Goal: Task Accomplishment & Management: Complete application form

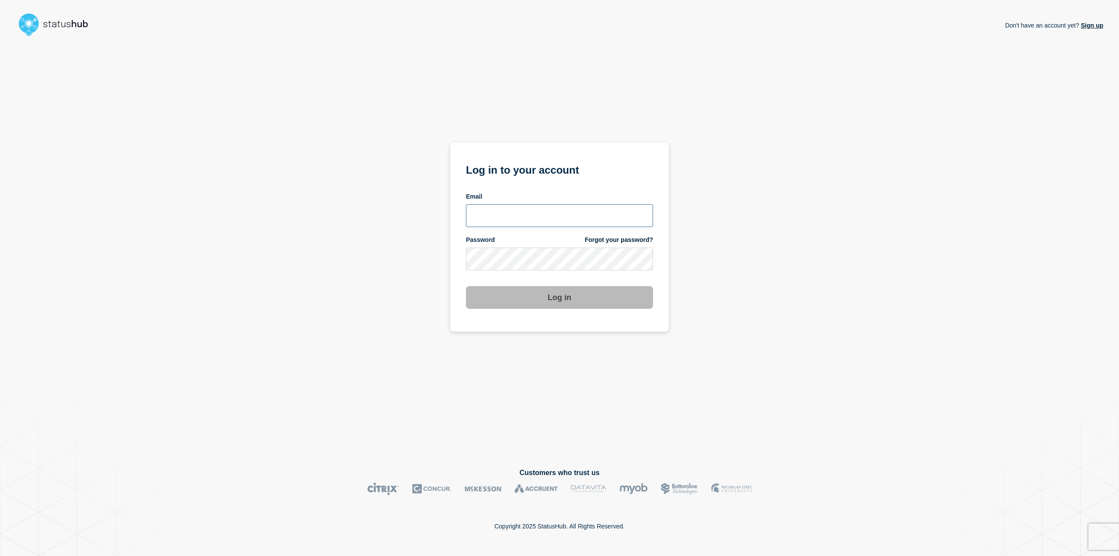
click at [494, 219] on input "email input" at bounding box center [559, 215] width 187 height 23
click at [505, 213] on input "email input" at bounding box center [559, 215] width 187 height 23
paste input "henning.lenhard@emarsys.com"
type input "henning.lenhard@emarsys.com"
click at [522, 292] on button "Log in" at bounding box center [559, 297] width 187 height 23
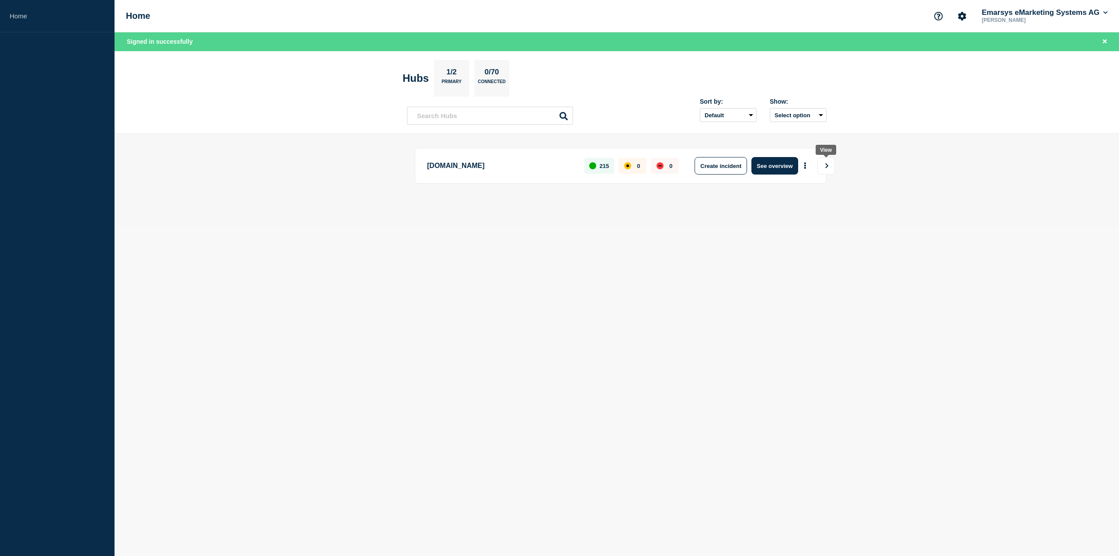
click at [828, 169] on button "View" at bounding box center [826, 165] width 17 height 17
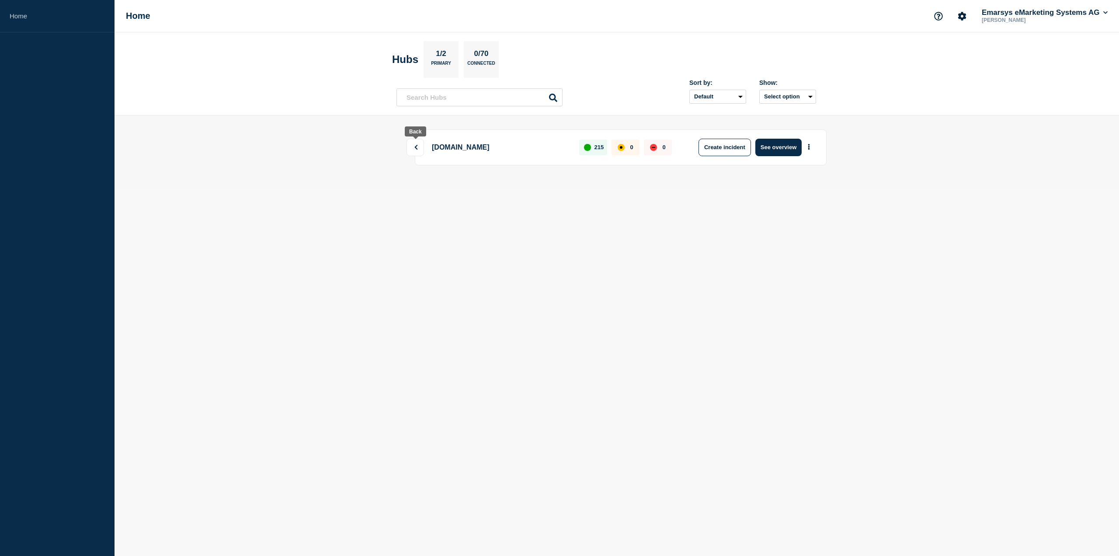
click at [415, 146] on icon at bounding box center [416, 147] width 3 height 5
click at [827, 146] on icon "View" at bounding box center [827, 147] width 6 height 5
click at [411, 143] on button at bounding box center [415, 147] width 17 height 17
click at [724, 149] on button "Create incident" at bounding box center [721, 147] width 52 height 17
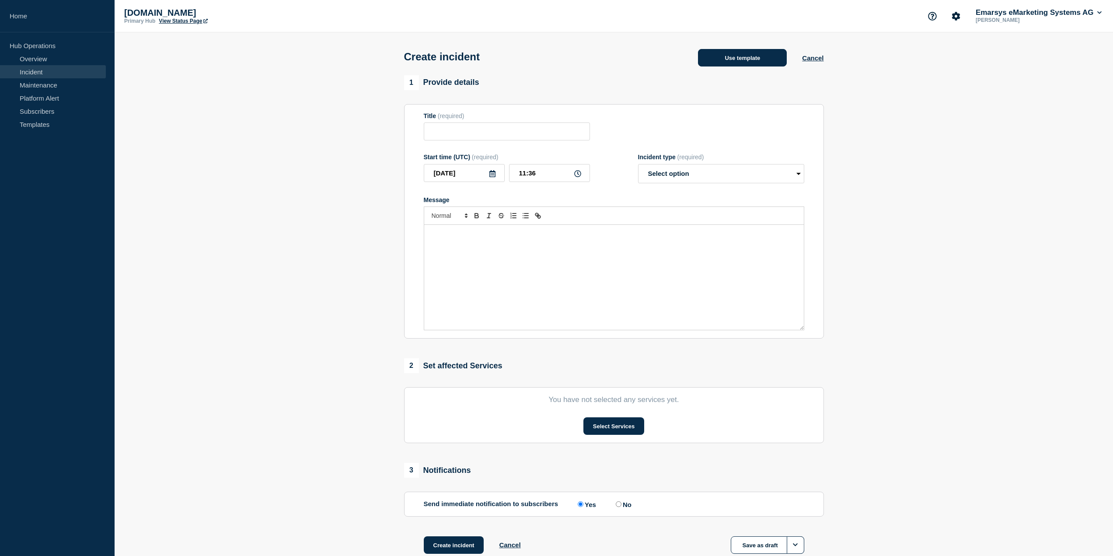
click at [731, 65] on button "Use template" at bounding box center [742, 57] width 89 height 17
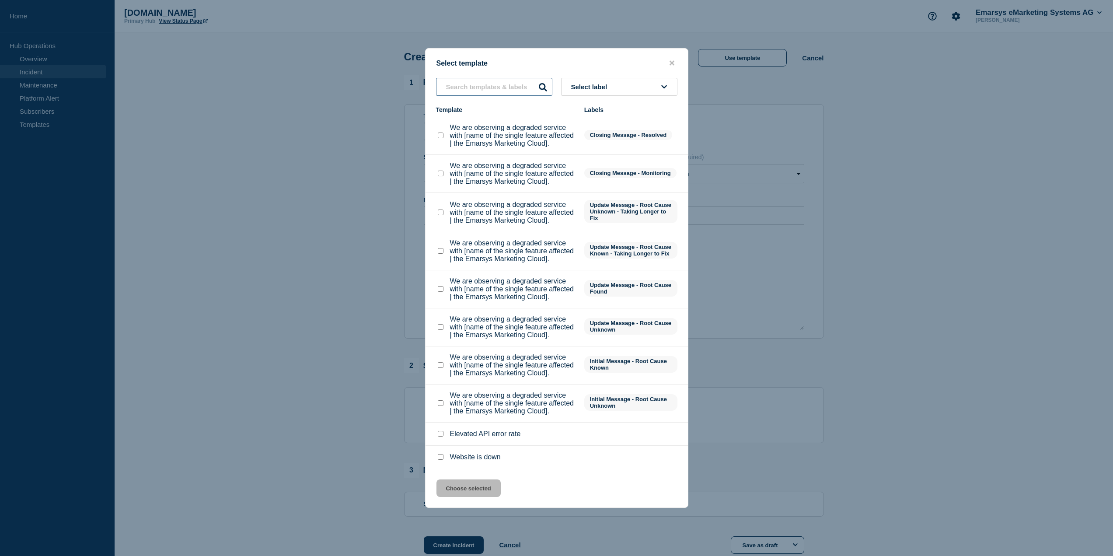
click at [479, 78] on input "text" at bounding box center [494, 87] width 116 height 18
click at [605, 83] on span "Select label" at bounding box center [591, 86] width 40 height 7
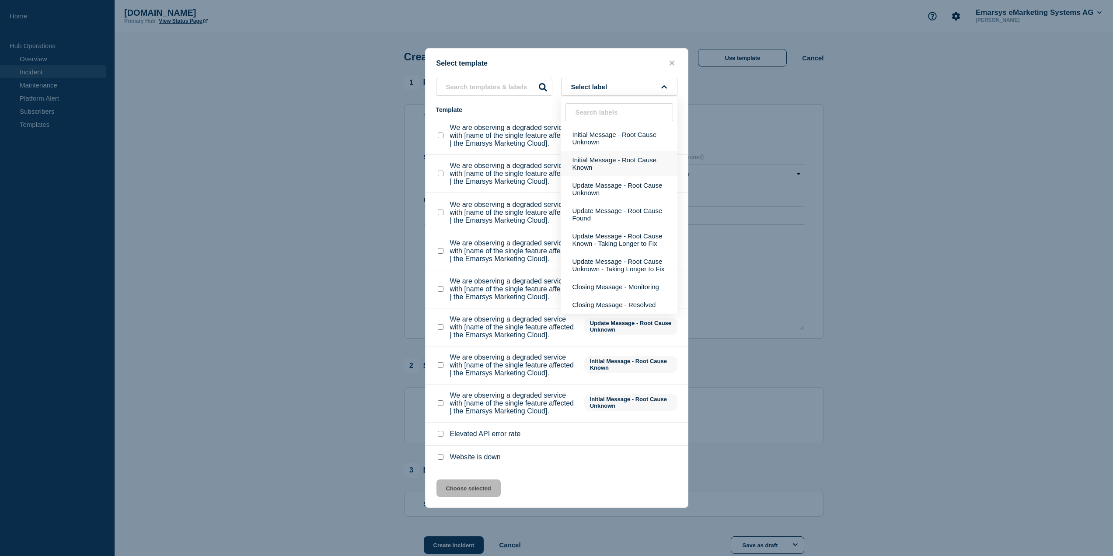
click at [632, 151] on button "Initial Message - Root Cause Known" at bounding box center [619, 163] width 116 height 25
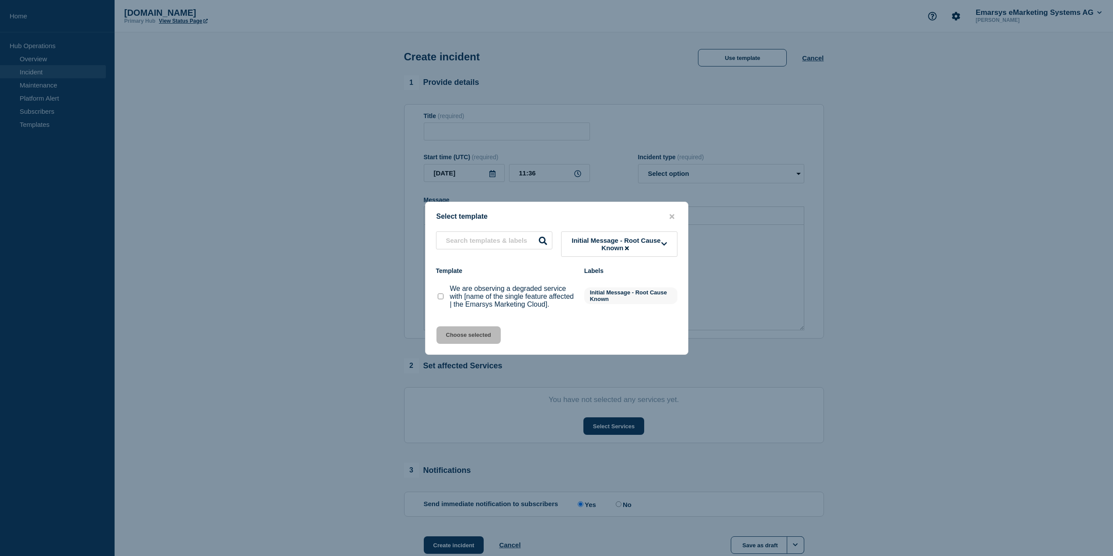
click at [439, 298] on checkbox"] "We are observing a degraded service with [name of the single feature affected |…" at bounding box center [441, 296] width 6 height 6
checkbox checkbox"] "true"
click at [464, 339] on button "Choose selected" at bounding box center [468, 334] width 64 height 17
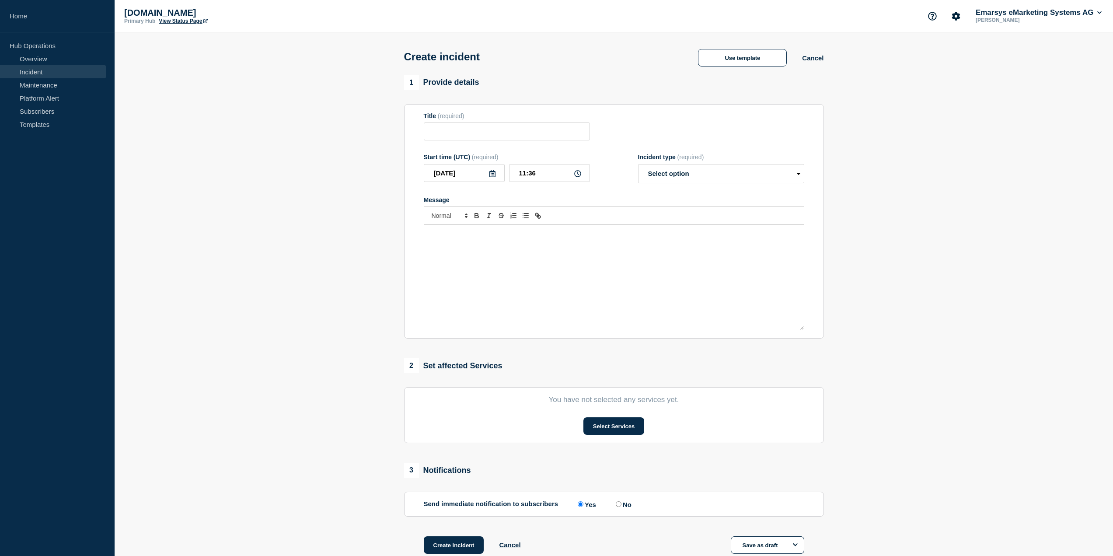
type input "We are observing a degraded service with [name of the single feature affected |…"
select select "identified"
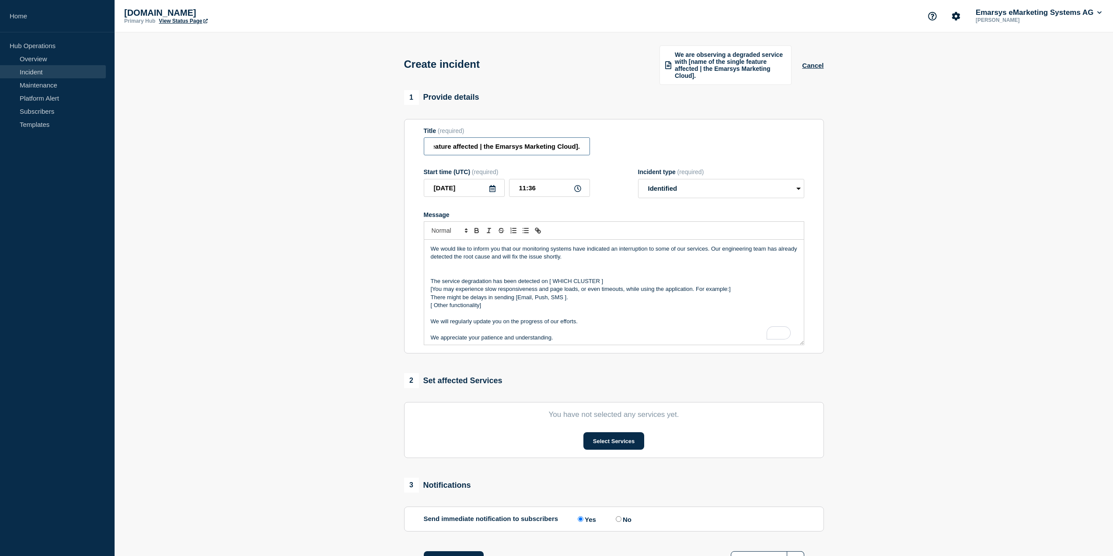
scroll to position [0, 163]
drag, startPoint x: 567, startPoint y: 147, endPoint x: 447, endPoint y: 143, distance: 120.3
click at [442, 144] on input "We are observing a degraded service with [name of the single feature affected |…" at bounding box center [507, 146] width 166 height 18
click at [481, 146] on input "We are observing a degraded service with [name of the single feature affected |…" at bounding box center [507, 146] width 166 height 18
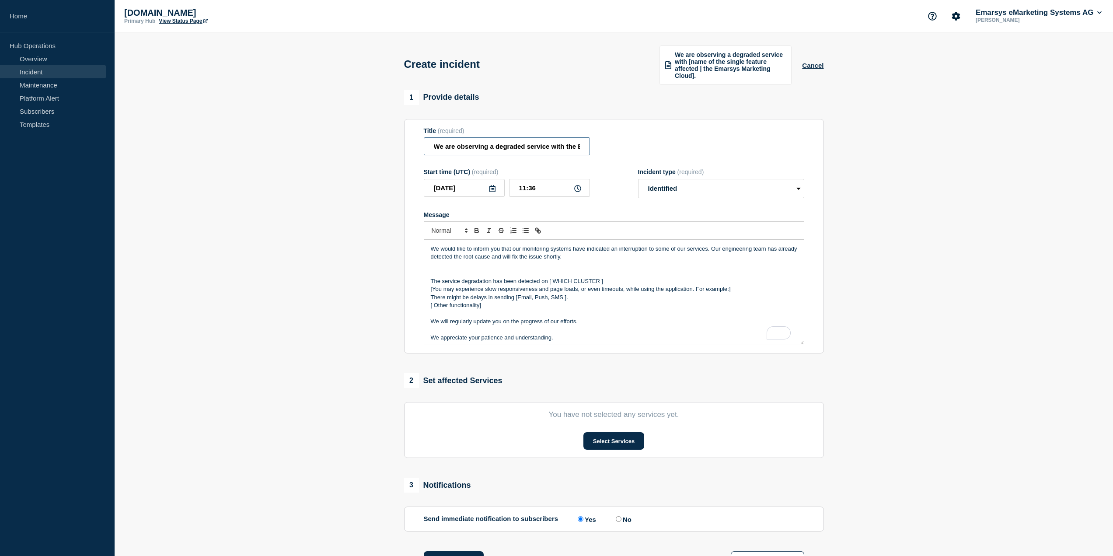
type input "We are observing a degraded service with the Emarsys Marketing Cloud."
click at [680, 189] on select "Select option Investigating Identified Monitoring" at bounding box center [721, 188] width 166 height 19
click at [679, 185] on select "Select option Investigating Identified Monitoring" at bounding box center [721, 188] width 166 height 19
click at [579, 209] on form "Title (required) We are observing a degraded service with the Emarsys Marketing…" at bounding box center [614, 236] width 380 height 218
click at [466, 251] on p "We would like to inform you that our monitoring systems have indicated an inter…" at bounding box center [614, 253] width 366 height 16
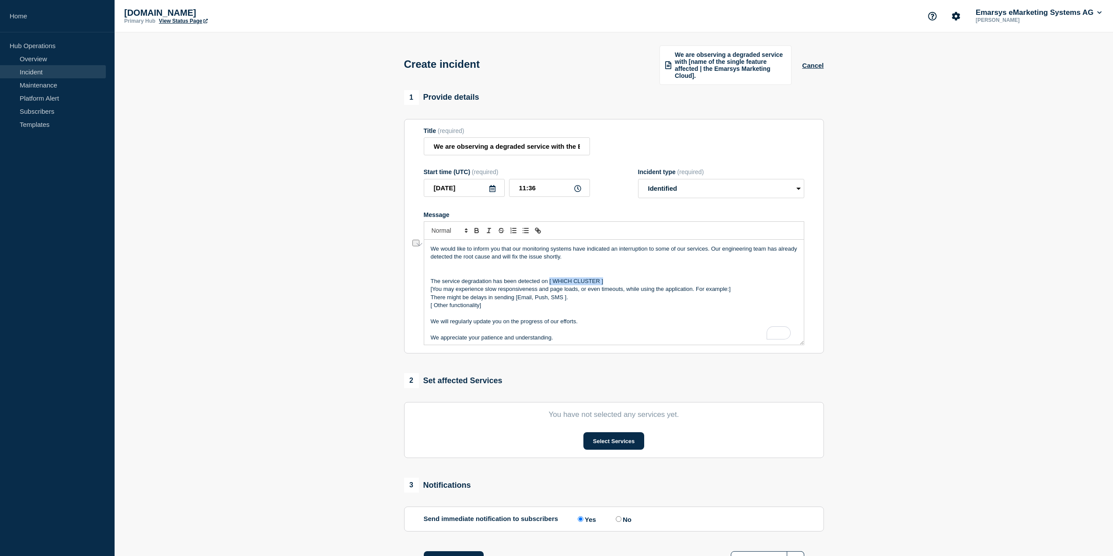
drag, startPoint x: 549, startPoint y: 281, endPoint x: 609, endPoint y: 279, distance: 60.8
click at [609, 279] on p "The service degradation has been detected on [ WHICH CLUSTER ]" at bounding box center [614, 281] width 366 height 8
drag, startPoint x: 430, startPoint y: 290, endPoint x: 480, endPoint y: 303, distance: 51.9
click at [480, 303] on div "We would like to inform you that our monitoring systems have indicated an inter…" at bounding box center [614, 292] width 380 height 105
click at [446, 281] on p "The service degradation has been detected on s11." at bounding box center [614, 281] width 366 height 8
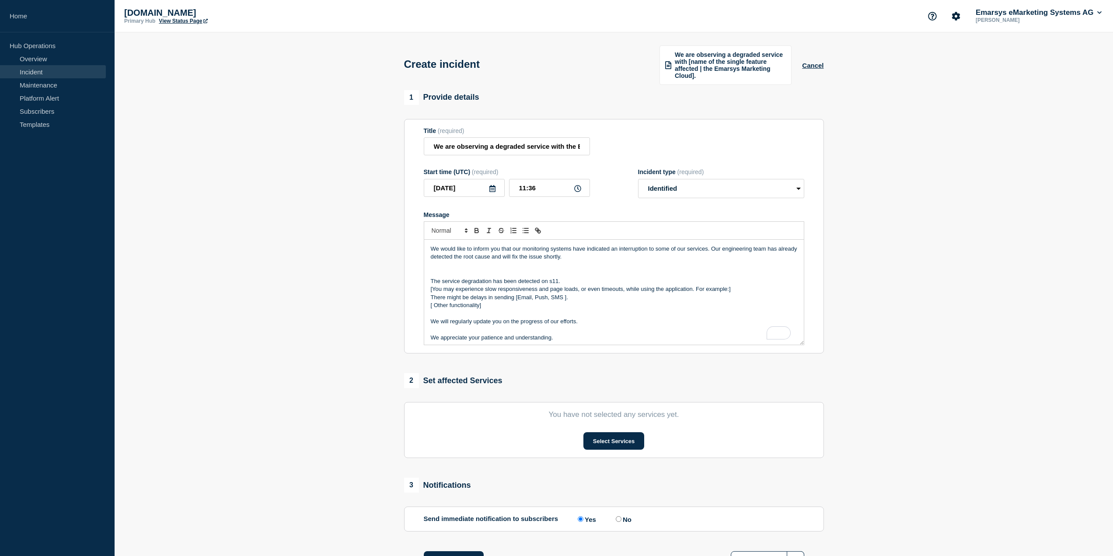
click at [431, 287] on p "[You may experience slow responsiveness and page loads, or even timeouts, while…" at bounding box center [614, 289] width 366 height 8
click at [445, 290] on p "You may experience slow responsiveness and page loads, or even timeouts, while …" at bounding box center [614, 289] width 366 height 8
click at [561, 302] on p "[ Other functionality]" at bounding box center [614, 305] width 366 height 8
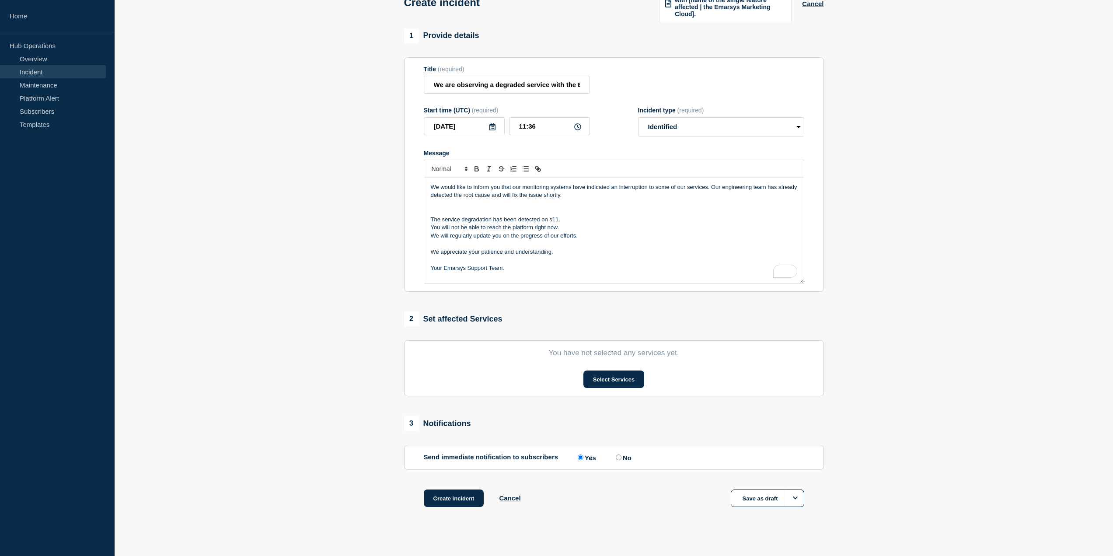
scroll to position [70, 0]
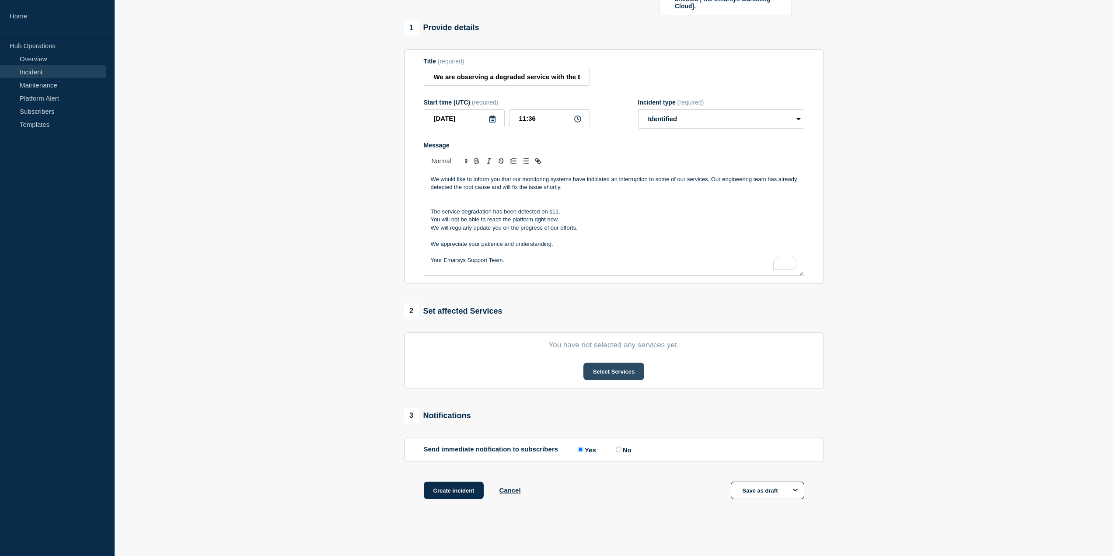
click at [599, 367] on button "Select Services" at bounding box center [613, 370] width 61 height 17
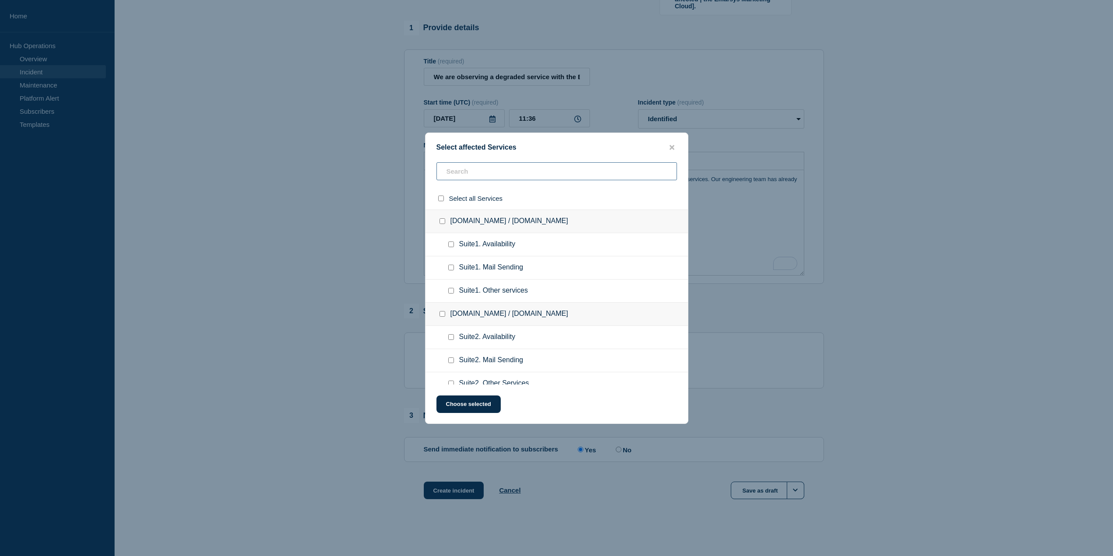
click at [473, 175] on input "text" at bounding box center [556, 171] width 240 height 18
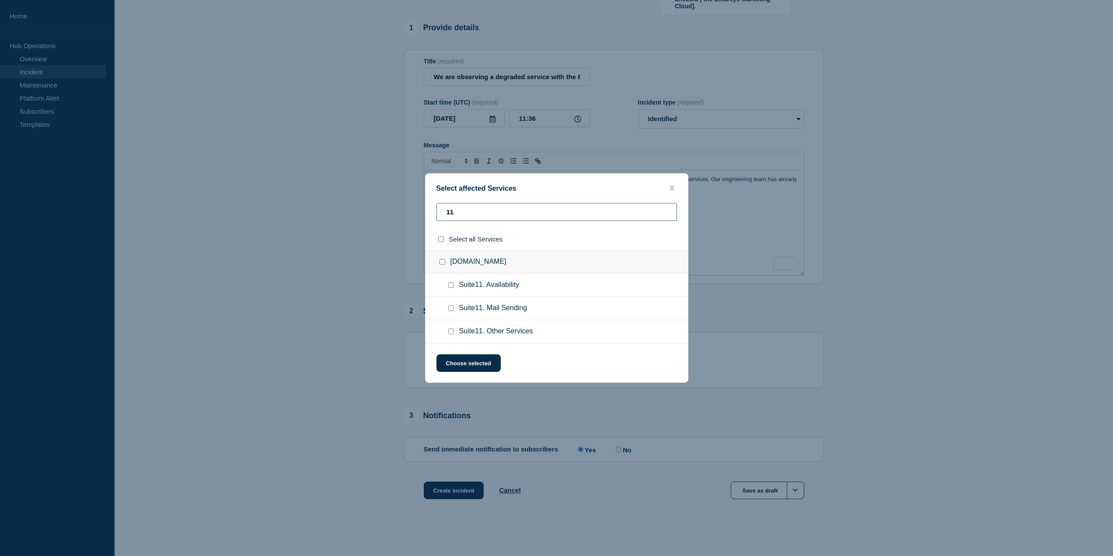
type input "11"
click at [444, 262] on input "suite11.emarsys.net checkbox" at bounding box center [442, 262] width 6 height 6
checkbox input "true"
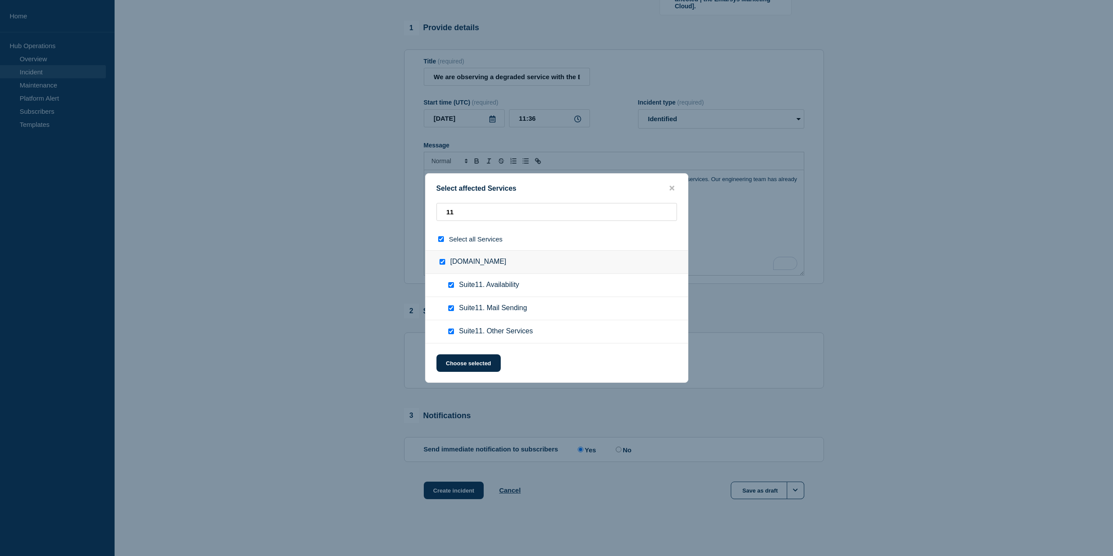
checkbox input "true"
click at [444, 261] on input "suite11.emarsys.net checkbox" at bounding box center [442, 262] width 6 height 6
checkbox input "false"
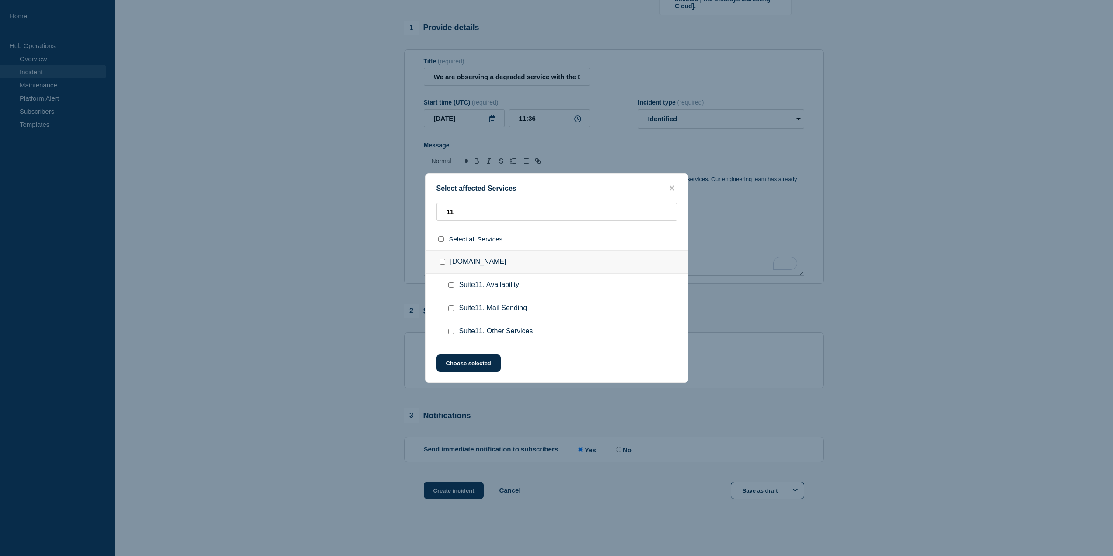
checkbox input "false"
click at [451, 286] on input "Suite11. Availability checkbox" at bounding box center [451, 285] width 6 height 6
checkbox input "true"
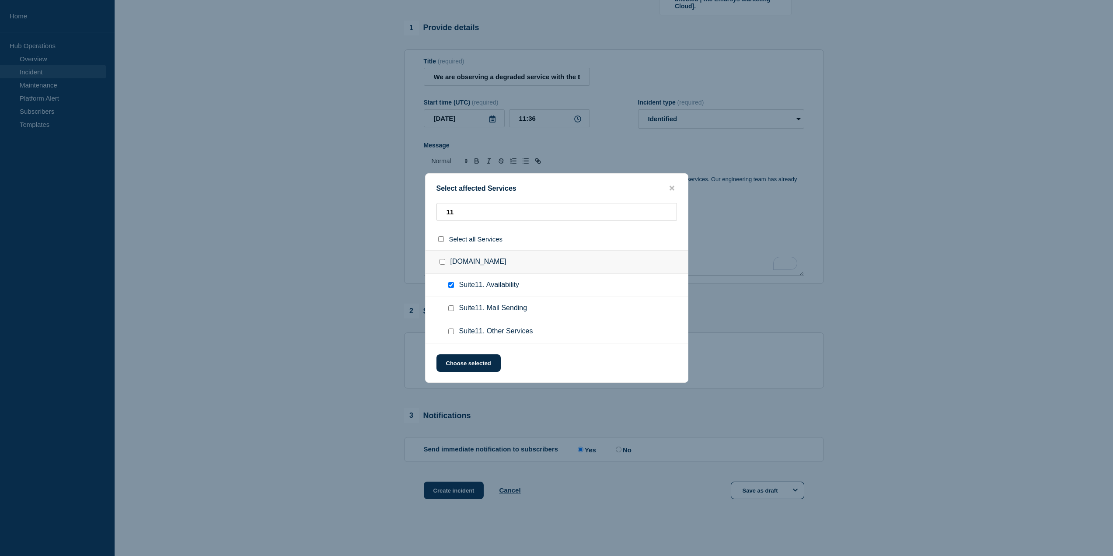
click at [442, 263] on input "suite11.emarsys.net checkbox" at bounding box center [442, 262] width 6 height 6
checkbox input "true"
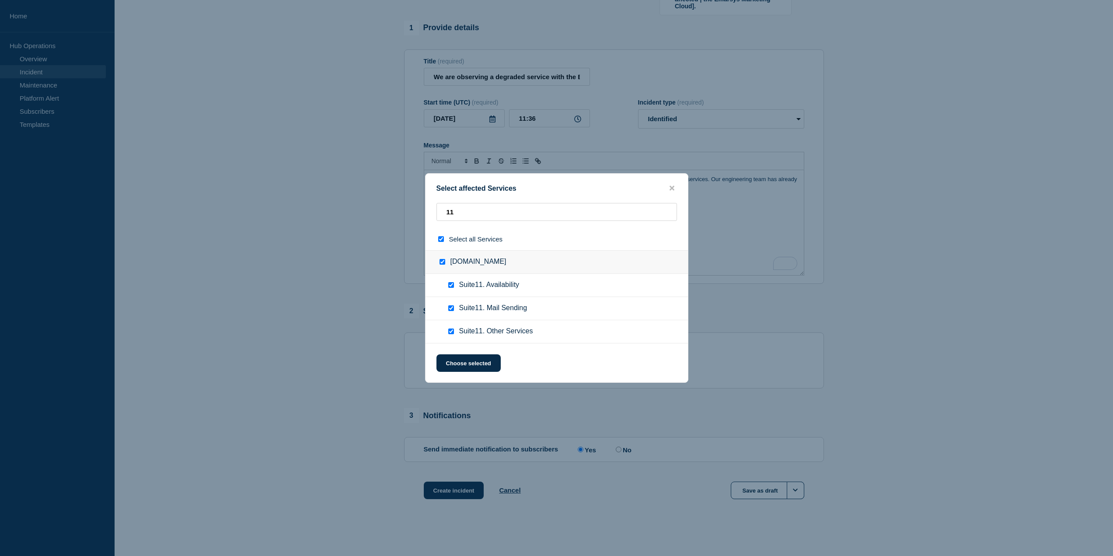
click at [451, 283] on input "Suite11. Availability checkbox" at bounding box center [451, 285] width 6 height 6
checkbox input "false"
click at [442, 240] on input "select all checkbox" at bounding box center [441, 239] width 6 height 6
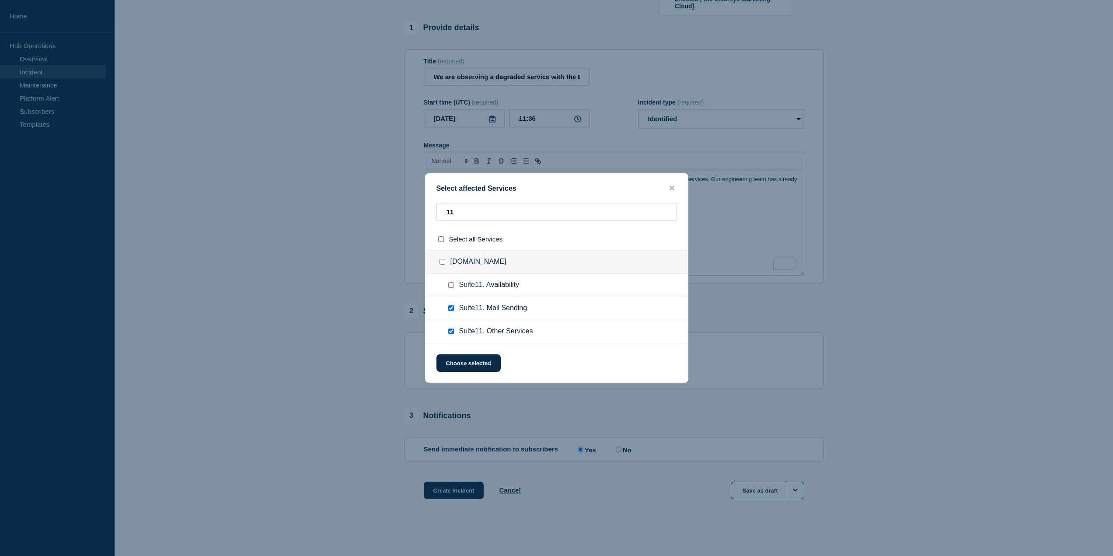
checkbox input "true"
click at [442, 240] on input "select all checkbox" at bounding box center [441, 239] width 6 height 6
checkbox input "false"
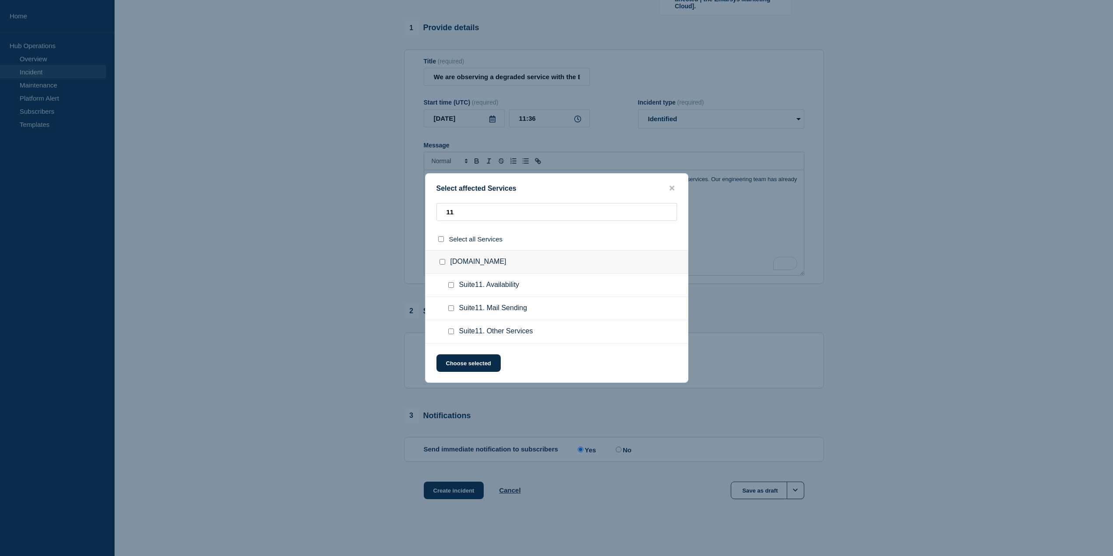
checkbox input "false"
click at [451, 283] on input "Suite11. Availability checkbox" at bounding box center [451, 285] width 6 height 6
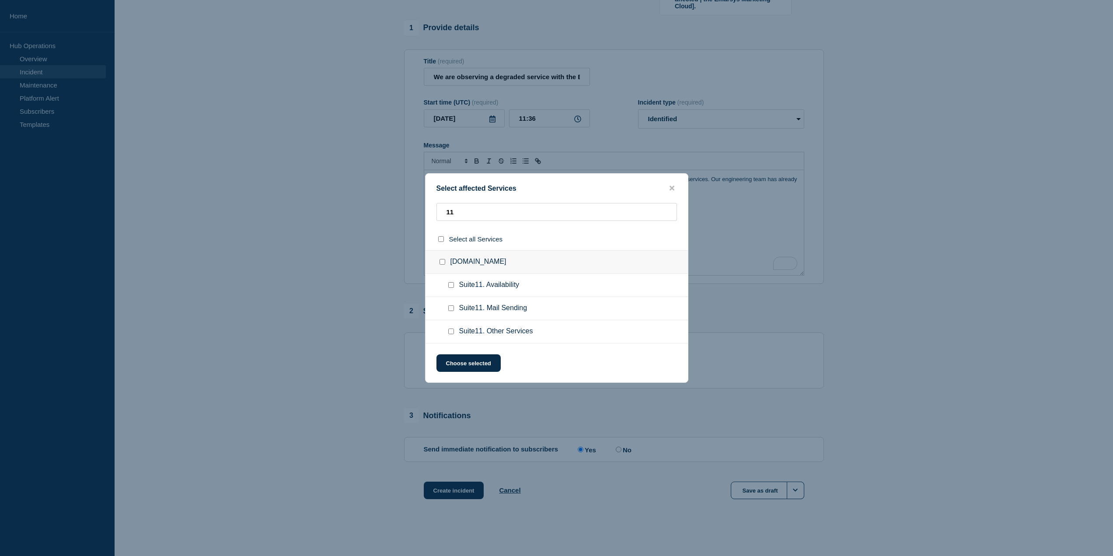
checkbox input "true"
click at [469, 364] on button "Choose selected" at bounding box center [468, 362] width 64 height 17
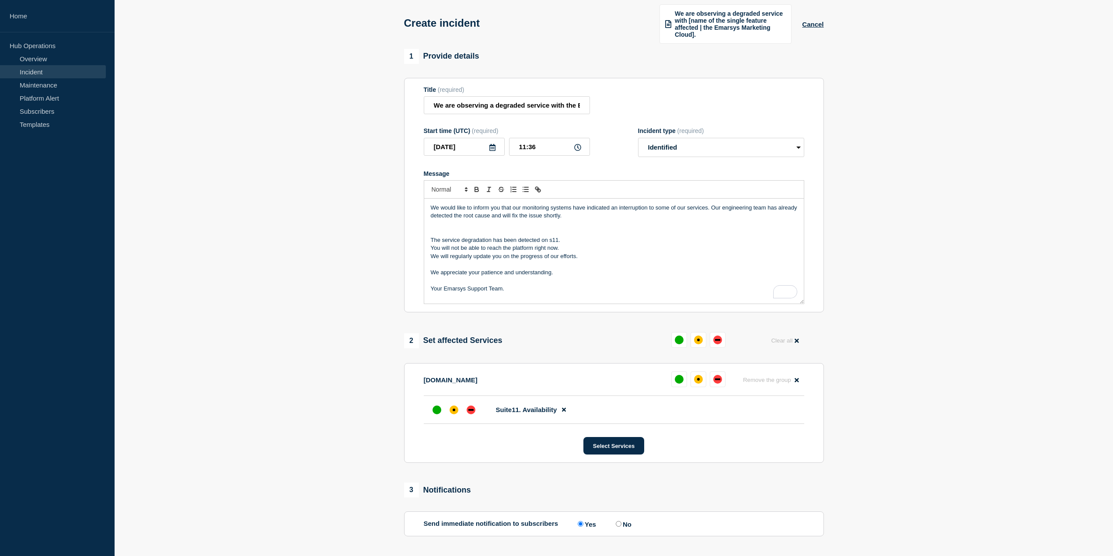
scroll to position [28, 0]
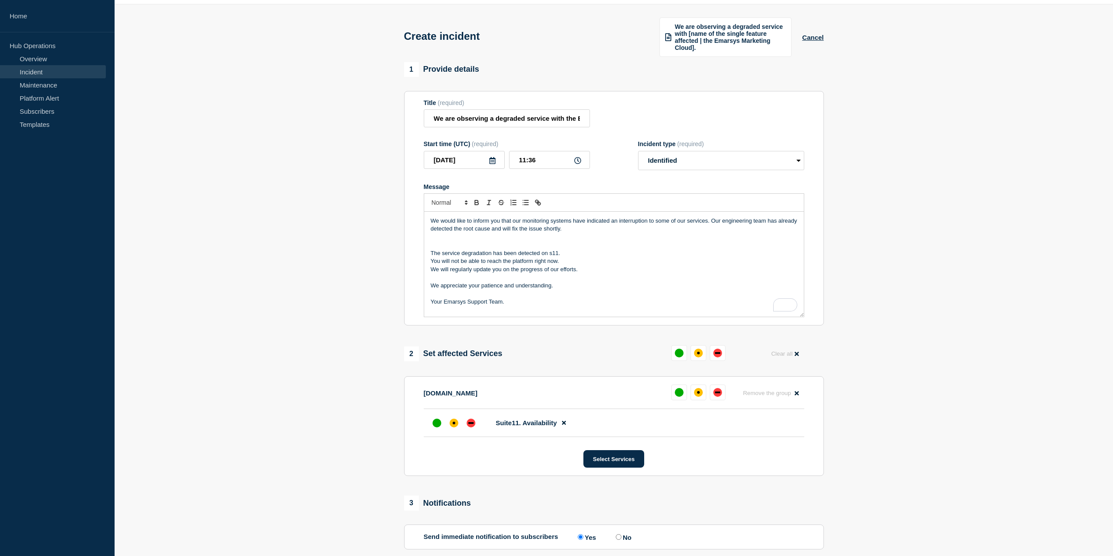
click at [489, 260] on p "You will not be able to reach the platform right now." at bounding box center [614, 261] width 366 height 8
click at [515, 251] on p "The service degradation has been detected on s11." at bounding box center [614, 253] width 366 height 8
drag, startPoint x: 727, startPoint y: 260, endPoint x: 737, endPoint y: 261, distance: 10.1
click at [737, 261] on p "You may experience slow responsiveness and page loads, or even timeouts, while …" at bounding box center [614, 261] width 366 height 8
click at [516, 270] on p "There might be delays in sending [Email, Push, SMS ]." at bounding box center [614, 269] width 366 height 8
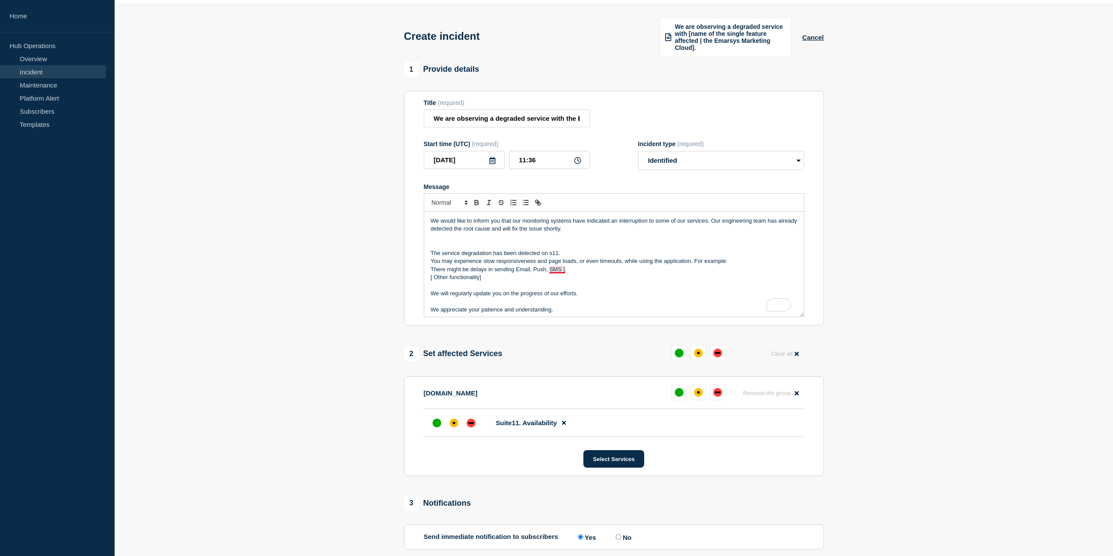
click at [562, 269] on p "There might be delays in sending Email, Push, SMS ]." at bounding box center [614, 269] width 366 height 8
drag, startPoint x: 694, startPoint y: 260, endPoint x: 702, endPoint y: 275, distance: 16.4
click at [702, 275] on div "We would like to inform you that our monitoring systems have indicated an inter…" at bounding box center [614, 264] width 380 height 105
